Goal: Information Seeking & Learning: Learn about a topic

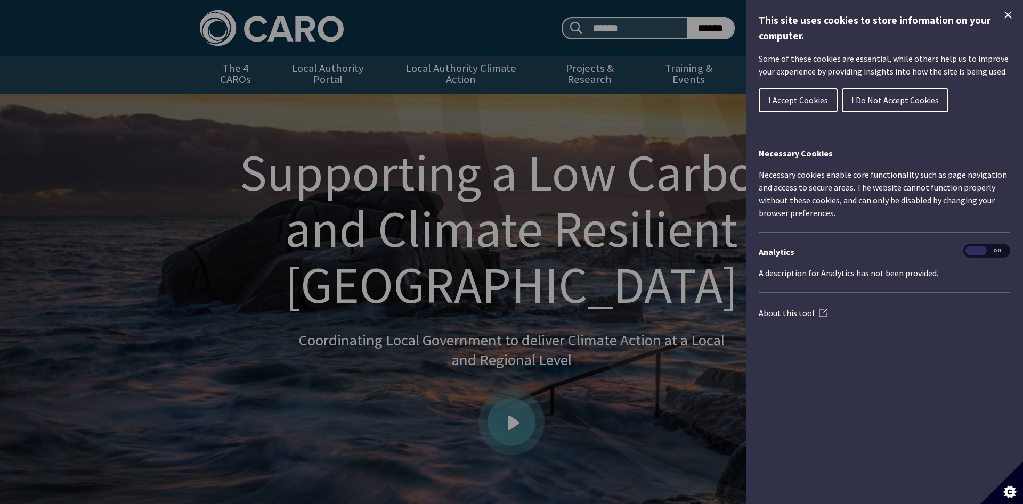
click at [1008, 12] on icon "Close Cookie Control" at bounding box center [1007, 15] width 13 height 13
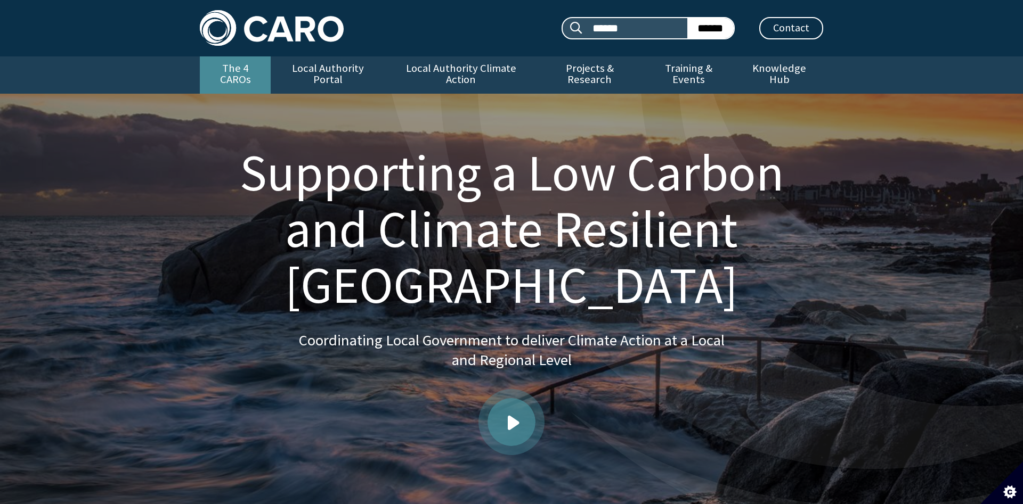
click at [243, 71] on link "The 4 CAROs" at bounding box center [235, 74] width 71 height 37
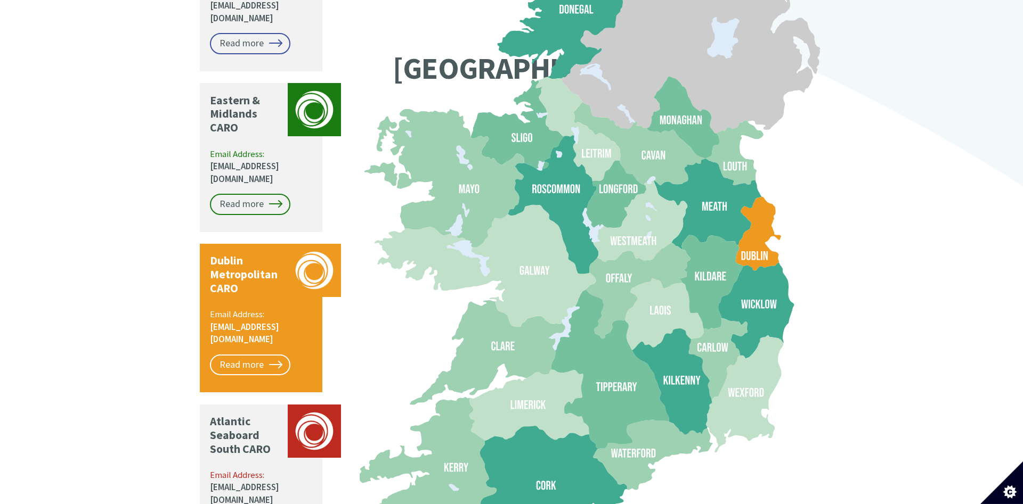
scroll to position [978, 0]
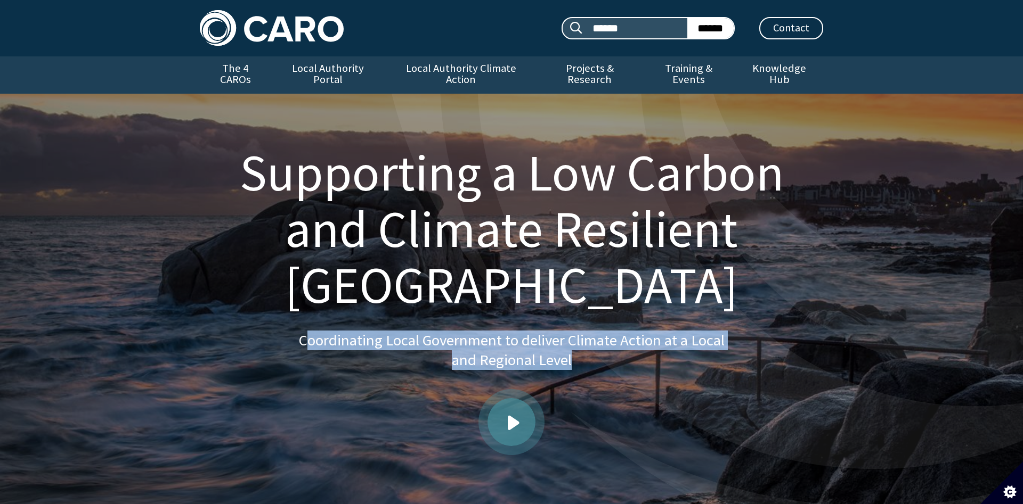
drag, startPoint x: 322, startPoint y: 340, endPoint x: 598, endPoint y: 366, distance: 277.1
click at [598, 366] on p "Coordinating Local Government to deliver Climate Action at a Local and Regional…" at bounding box center [511, 351] width 426 height 40
copy p "oordinating Local Government to deliver Climate Action at a Local and Regional …"
